Goal: Download file/media: Download file/media

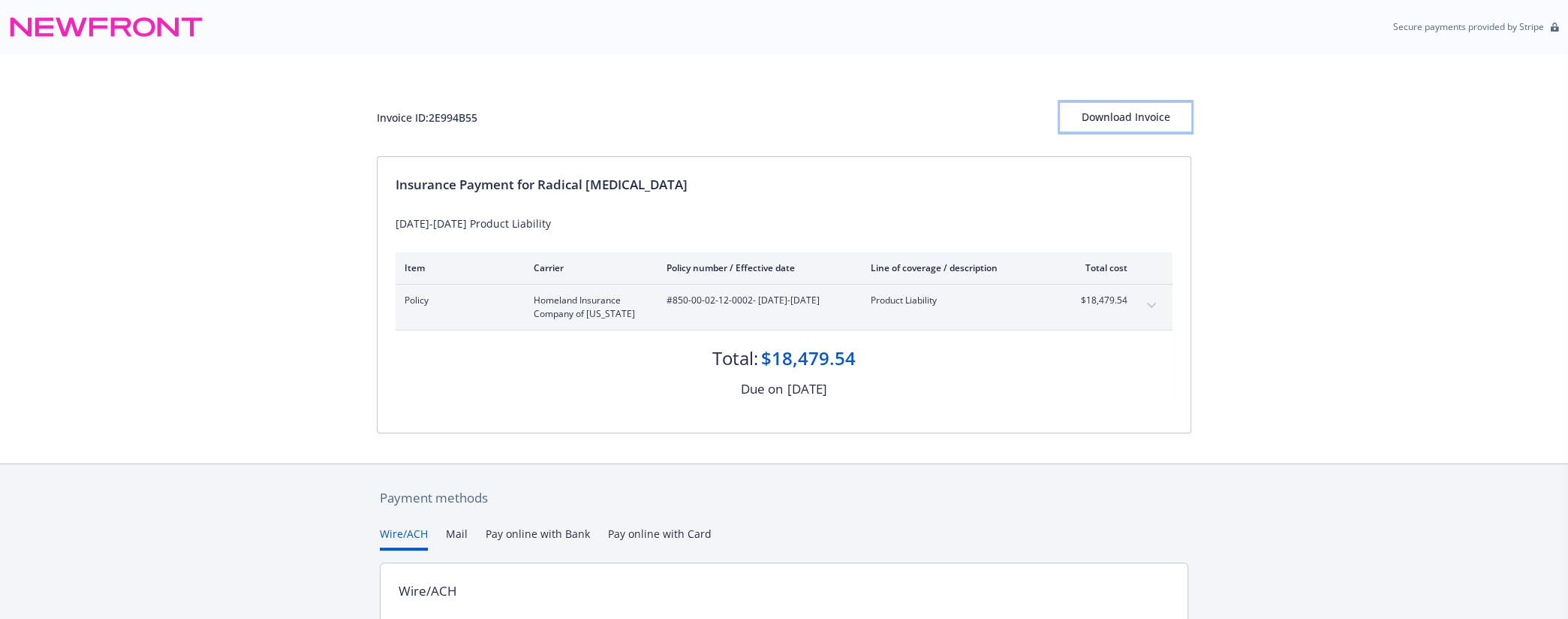
click at [1112, 116] on div "Download Invoice" at bounding box center [1126, 118] width 131 height 29
drag, startPoint x: 955, startPoint y: 171, endPoint x: 871, endPoint y: 168, distance: 84.1
click at [955, 171] on div "Insurance Payment for Radical Catheter 2025-2026 Product Liability Item Carrier…" at bounding box center [784, 294] width 813 height 276
